Goal: Use online tool/utility: Utilize a website feature to perform a specific function

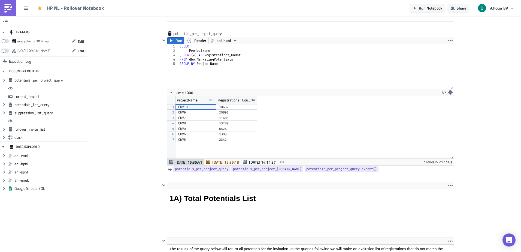
click at [7, 10] on img at bounding box center [8, 8] width 9 height 9
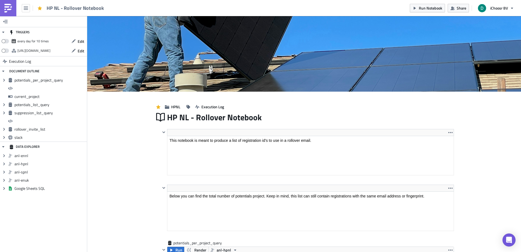
click at [8, 9] on img at bounding box center [8, 8] width 9 height 9
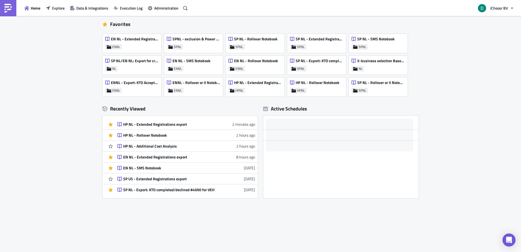
scroll to position [18, 0]
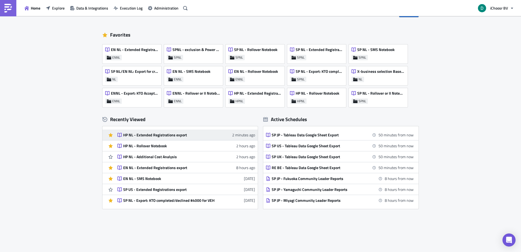
click at [152, 132] on div "HP NL - Extended Registrations export" at bounding box center [170, 134] width 95 height 5
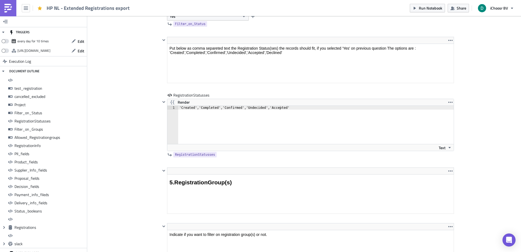
scroll to position [1562, 0]
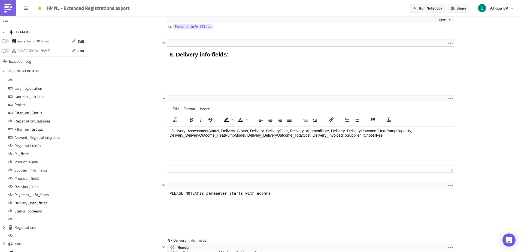
click at [227, 126] on html ", Delivery_AssessmentStatus, Delivery_Status, Delivery_DeliveryDate, Delivery_A…" at bounding box center [310, 132] width 286 height 13
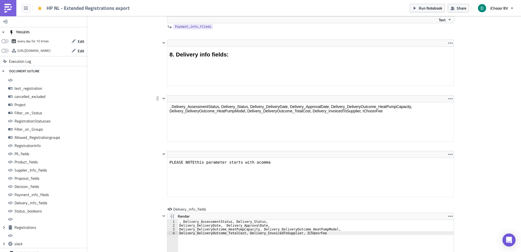
click at [227, 102] on html ", Delivery_AssessmentStatus, Delivery_Status, Delivery_DeliveryDate, Delivery_A…" at bounding box center [310, 108] width 286 height 13
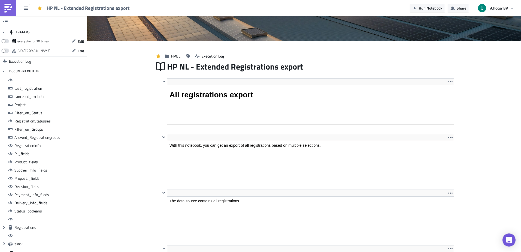
scroll to position [0, 0]
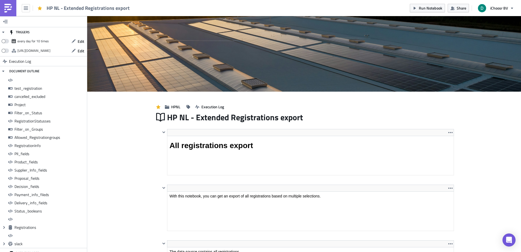
click at [11, 8] on img at bounding box center [8, 8] width 9 height 9
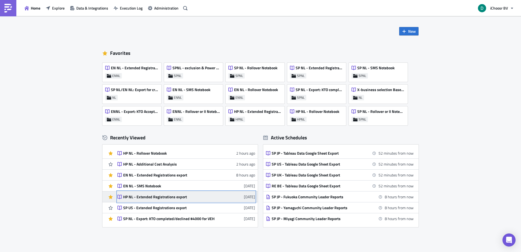
click at [151, 196] on div "HP NL - Extended Registrations export" at bounding box center [170, 196] width 95 height 5
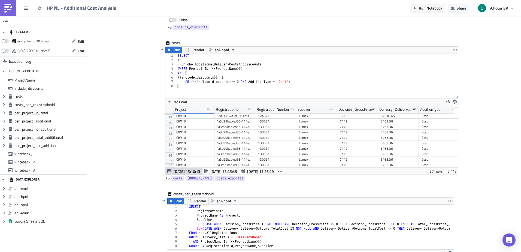
scroll to position [330, 0]
click at [254, 171] on span "Feb 25 13:26:49" at bounding box center [260, 171] width 27 height 6
click at [184, 171] on span "[DATE] 15:10:13" at bounding box center [186, 171] width 27 height 6
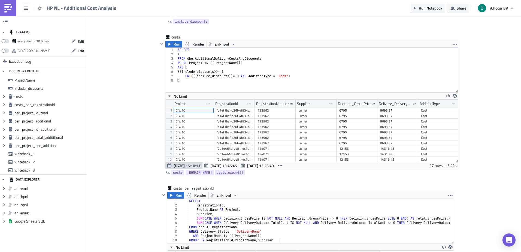
scroll to position [337, 0]
drag, startPoint x: 149, startPoint y: 103, endPoint x: 124, endPoint y: 96, distance: 26.4
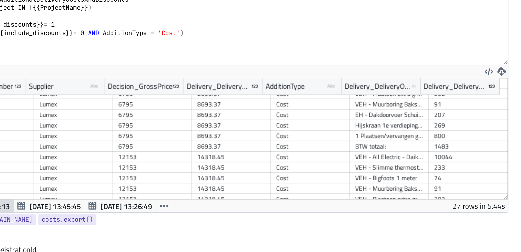
scroll to position [331, 0]
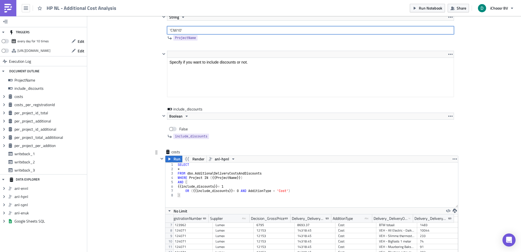
click at [217, 33] on input "'CIW10'" at bounding box center [310, 30] width 287 height 8
type input "'CIW9','CIW10'"
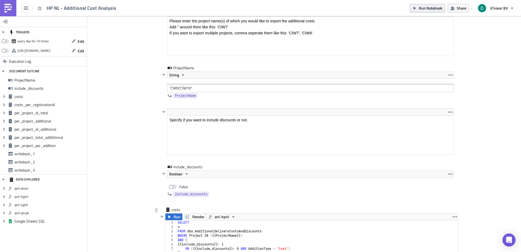
click at [423, 9] on span "Run Notebook" at bounding box center [429, 8] width 23 height 6
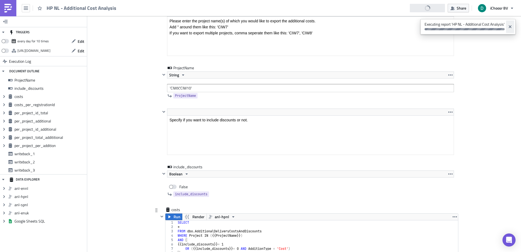
click at [511, 29] on button "Close" at bounding box center [510, 26] width 8 height 13
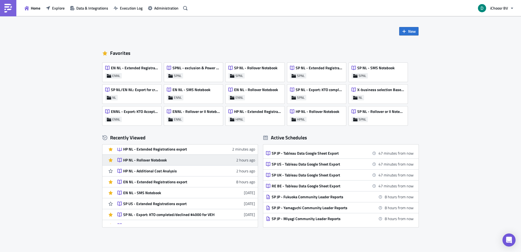
scroll to position [4, 0]
click at [57, 16] on div "New Favorites EN NL - Extended Registrations export ENNL SPNL - exclusion & Pow…" at bounding box center [260, 148] width 521 height 265
click at [56, 8] on span "Explore" at bounding box center [58, 8] width 13 height 6
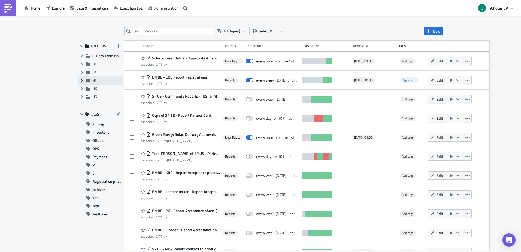
click at [81, 83] on span "Expand group" at bounding box center [82, 80] width 8 height 8
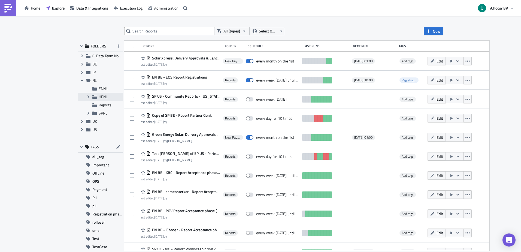
click at [106, 97] on span "HPNL" at bounding box center [103, 97] width 9 height 6
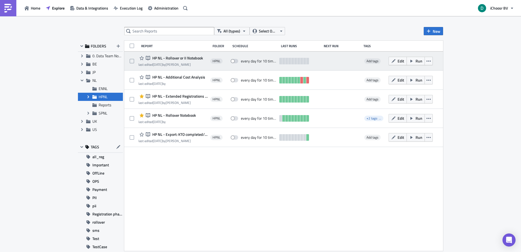
drag, startPoint x: 166, startPoint y: 164, endPoint x: 160, endPoint y: 57, distance: 106.7
click at [160, 57] on div "Report Folder Schedule Last Runs Next Run Tags Notebook HP NL - Rollover or II …" at bounding box center [283, 146] width 319 height 210
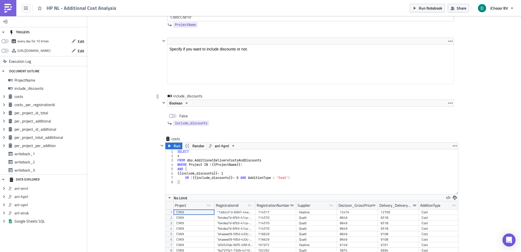
scroll to position [62, 292]
click at [170, 115] on span at bounding box center [173, 116] width 8 height 4
click at [170, 115] on input "False" at bounding box center [170, 115] width 4 height 4
checkbox input "true"
click at [170, 146] on button "Run" at bounding box center [173, 145] width 17 height 7
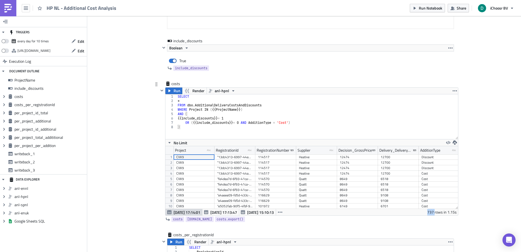
drag, startPoint x: 424, startPoint y: 214, endPoint x: 433, endPoint y: 213, distance: 8.8
click at [433, 213] on div "[DATE] 17:14:01 [DATE] 17:13:47 [DATE] 15:10:13 737 rows in 1.15s" at bounding box center [311, 212] width 292 height 7
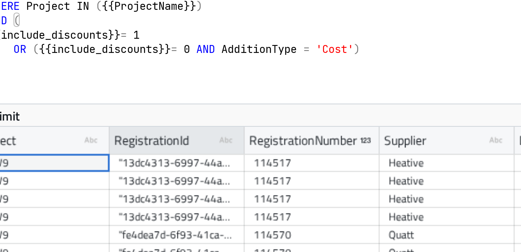
scroll to position [15, 0]
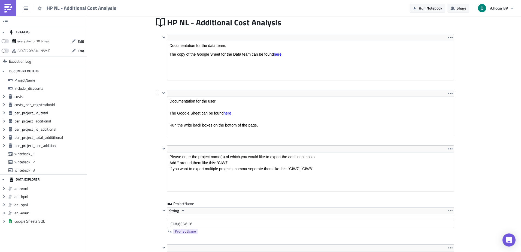
click at [226, 97] on html "Documentation for the user: The Google Sheet can be found here Run the write ba…" at bounding box center [310, 113] width 286 height 33
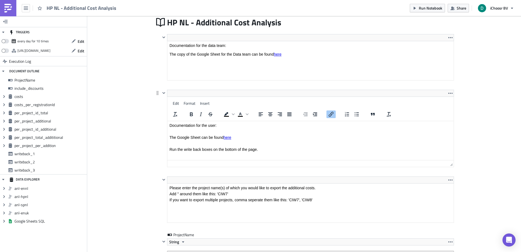
click at [227, 138] on link "here" at bounding box center [227, 137] width 8 height 4
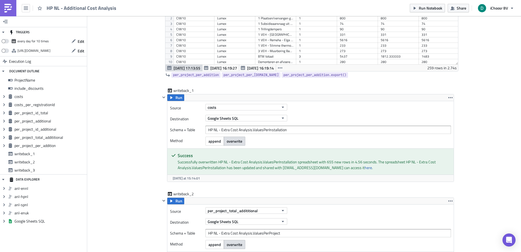
scroll to position [1370, 0]
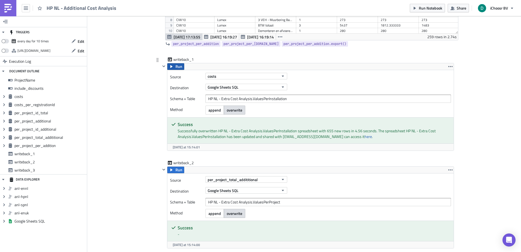
click at [175, 70] on span "Run" at bounding box center [178, 66] width 7 height 7
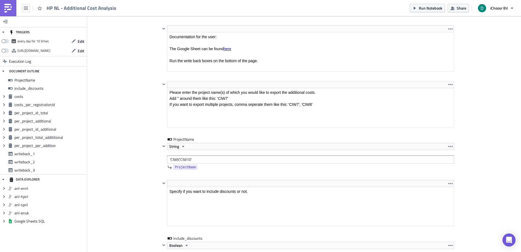
scroll to position [92, 0]
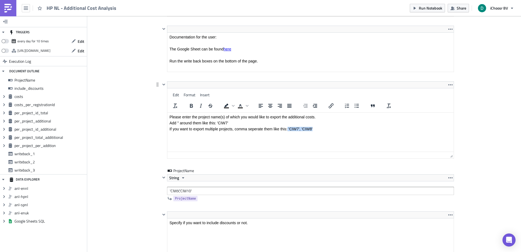
drag, startPoint x: 288, startPoint y: 129, endPoint x: 324, endPoint y: 129, distance: 36.8
click at [324, 129] on p "If you want to export multiple projects, comma seperate them like this: 'CIW7',…" at bounding box center [310, 129] width 282 height 4
paste body "Rich Text Area. Press ALT-0 for help."
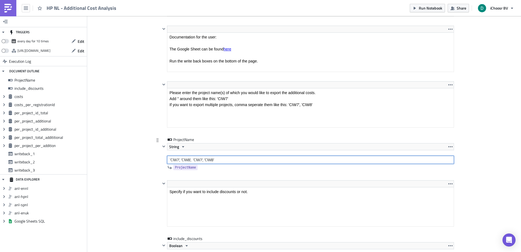
click at [192, 160] on input "'CIW7', 'CIW8', 'CIW7', 'CIW8'" at bounding box center [310, 159] width 287 height 8
type input "'CIW7', 'CIW8', 'CIW9', 'CIW10'"
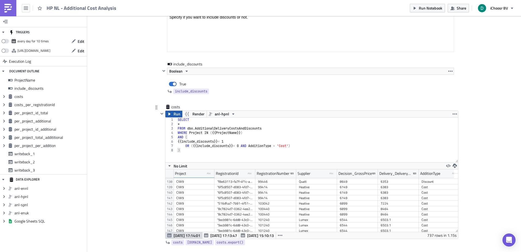
scroll to position [267, 0]
click at [174, 112] on span "Run" at bounding box center [176, 113] width 7 height 7
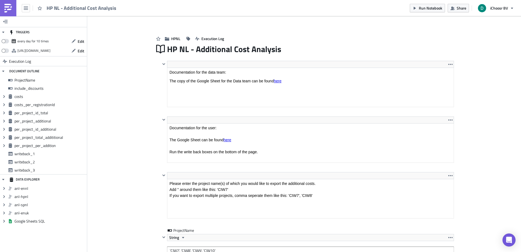
scroll to position [0, 0]
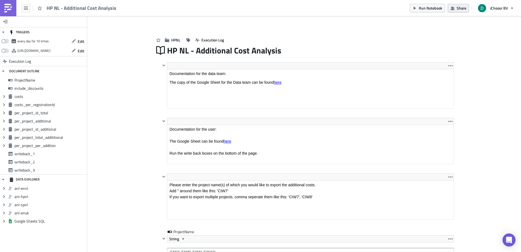
click at [460, 4] on button "Share" at bounding box center [457, 8] width 21 height 8
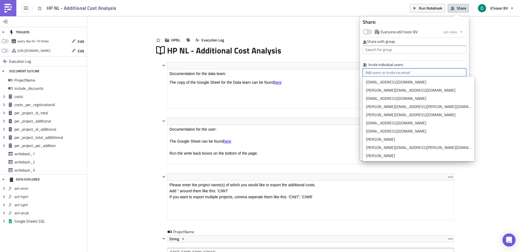
click at [393, 72] on input "text" at bounding box center [413, 72] width 103 height 8
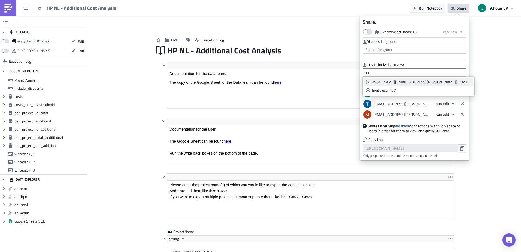
click at [392, 81] on div "[PERSON_NAME][EMAIL_ADDRESS][PERSON_NAME][DOMAIN_NAME]" at bounding box center [418, 81] width 105 height 5
type input "[PERSON_NAME][EMAIL_ADDRESS][PERSON_NAME][DOMAIN_NAME]"
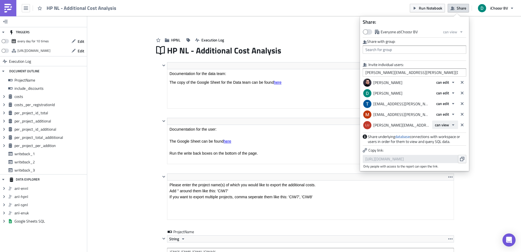
click at [447, 124] on span "can view" at bounding box center [442, 125] width 14 height 6
click at [444, 141] on div "can edit" at bounding box center [457, 142] width 45 height 5
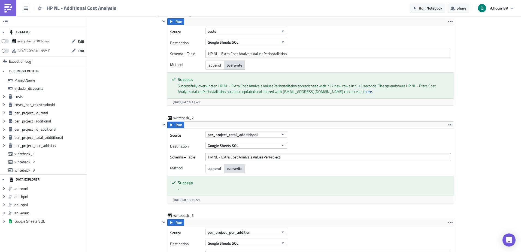
scroll to position [1346, 0]
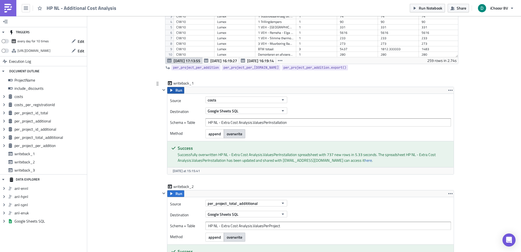
click at [175, 89] on span "Run" at bounding box center [178, 90] width 7 height 7
